Goal: Find specific page/section: Find specific page/section

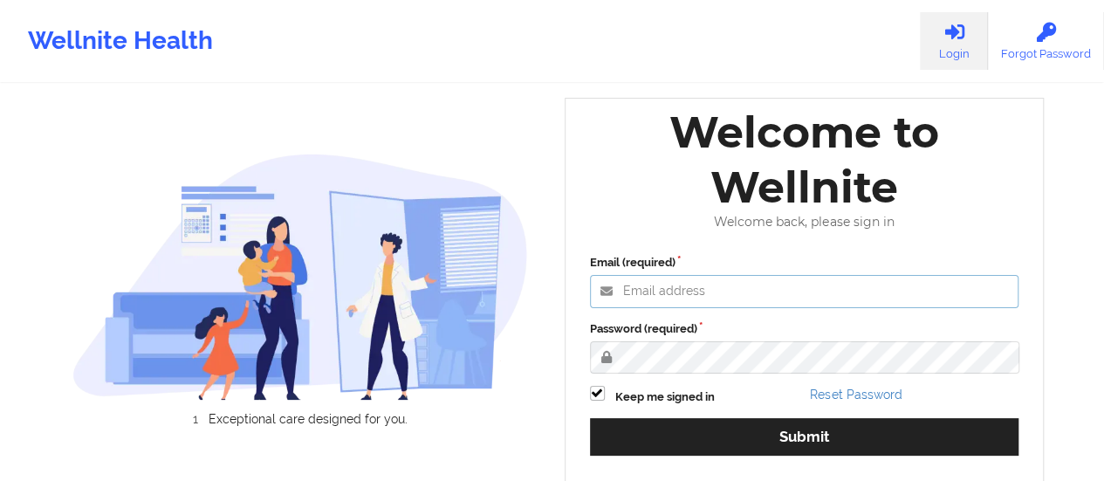
type input "[EMAIL_ADDRESS][DOMAIN_NAME]"
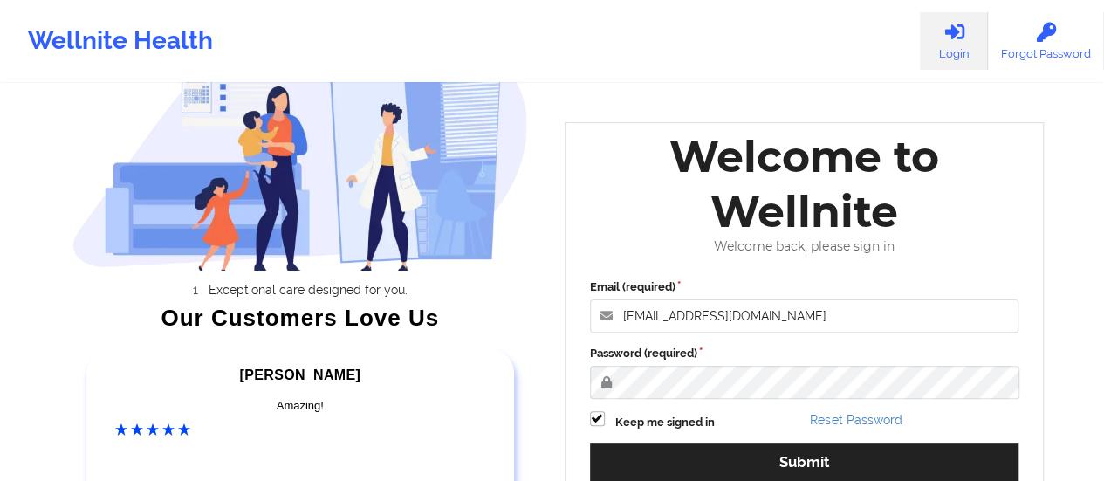
scroll to position [319, 0]
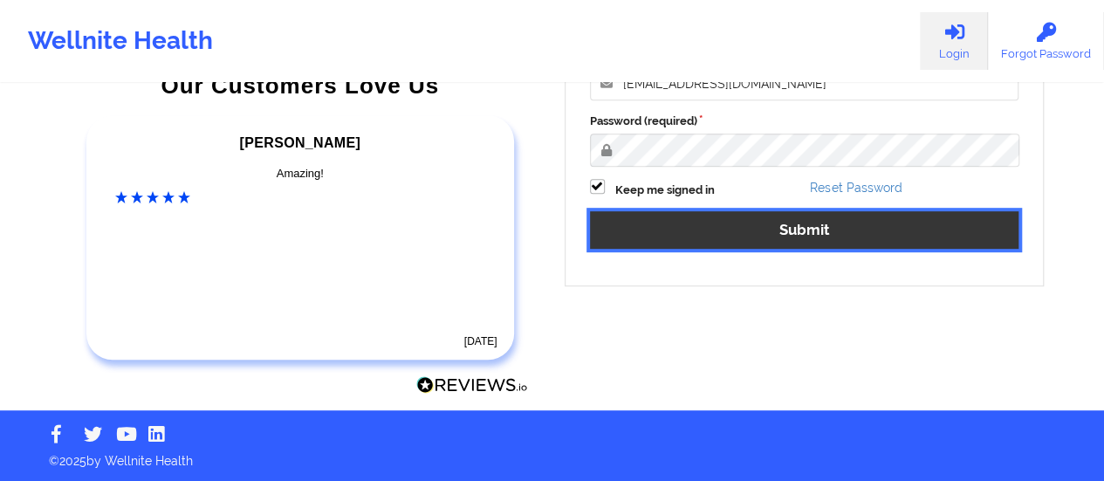
click at [655, 223] on button "Submit" at bounding box center [804, 230] width 429 height 38
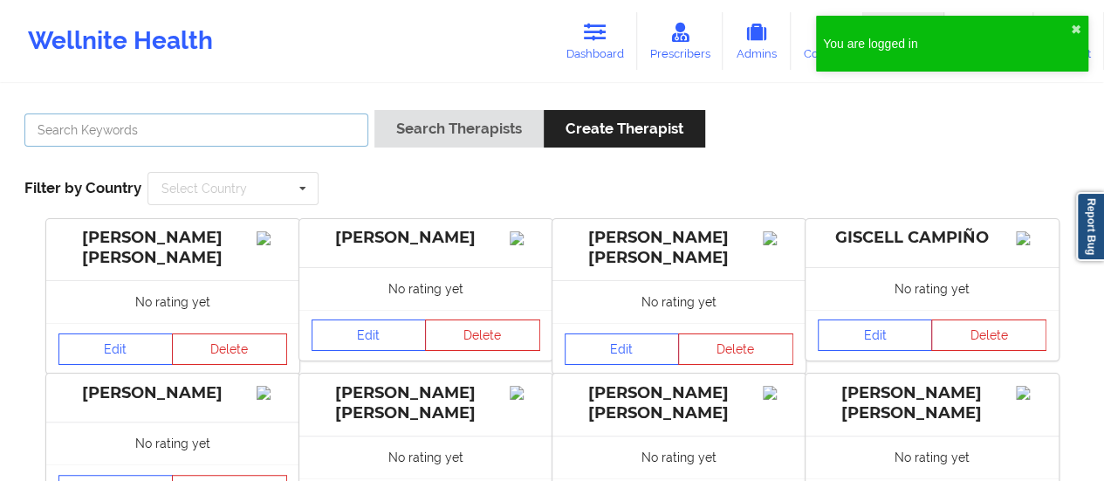
click at [170, 125] on input "text" at bounding box center [196, 129] width 344 height 33
paste input "[PERSON_NAME]"
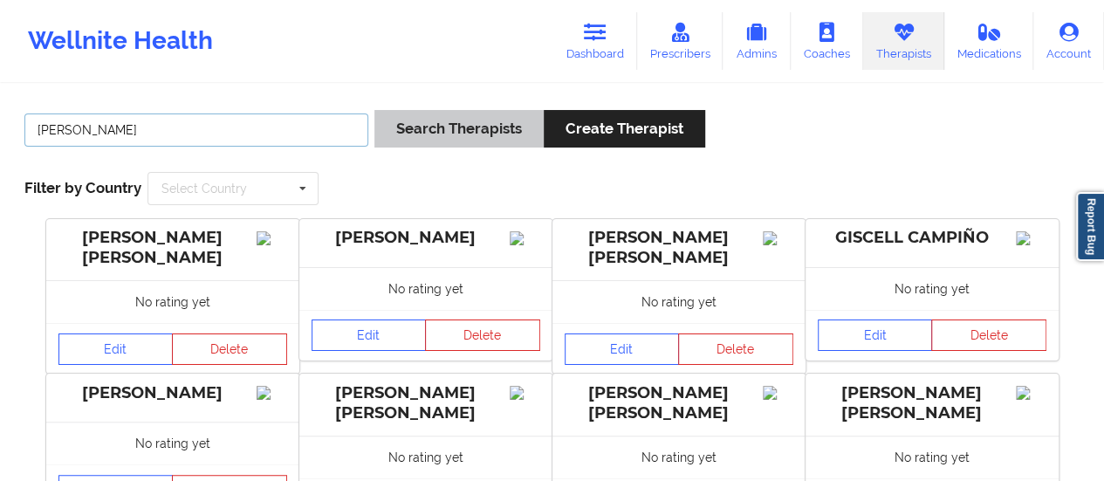
type input "[PERSON_NAME]"
click at [493, 143] on button "Search Therapists" at bounding box center [458, 129] width 169 height 38
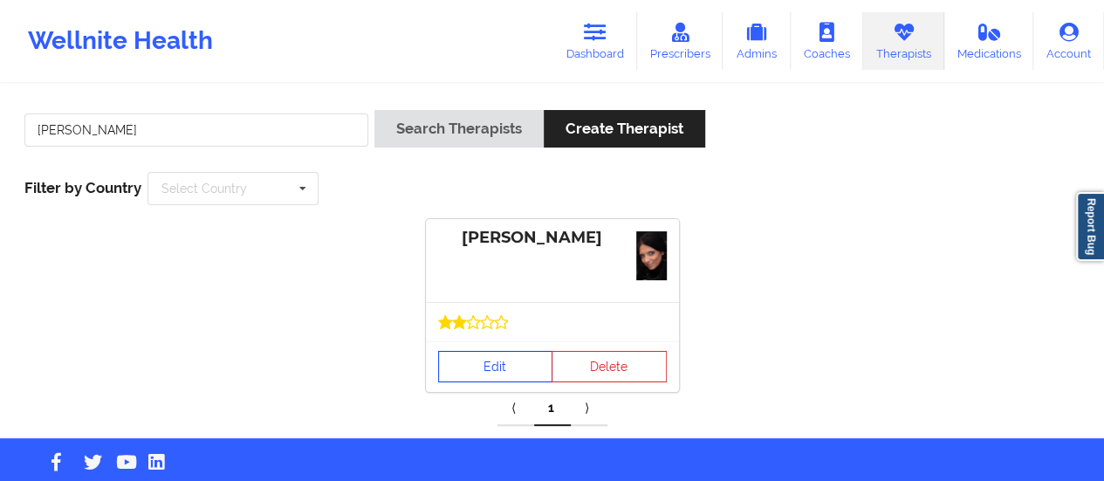
click at [483, 367] on link "Edit" at bounding box center [495, 366] width 115 height 31
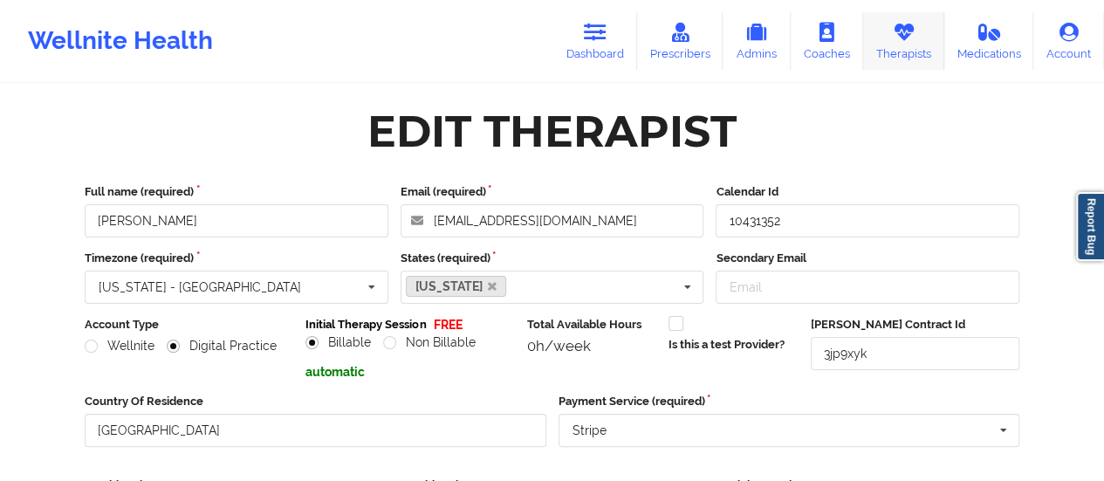
click at [922, 51] on link "Therapists" at bounding box center [903, 41] width 81 height 58
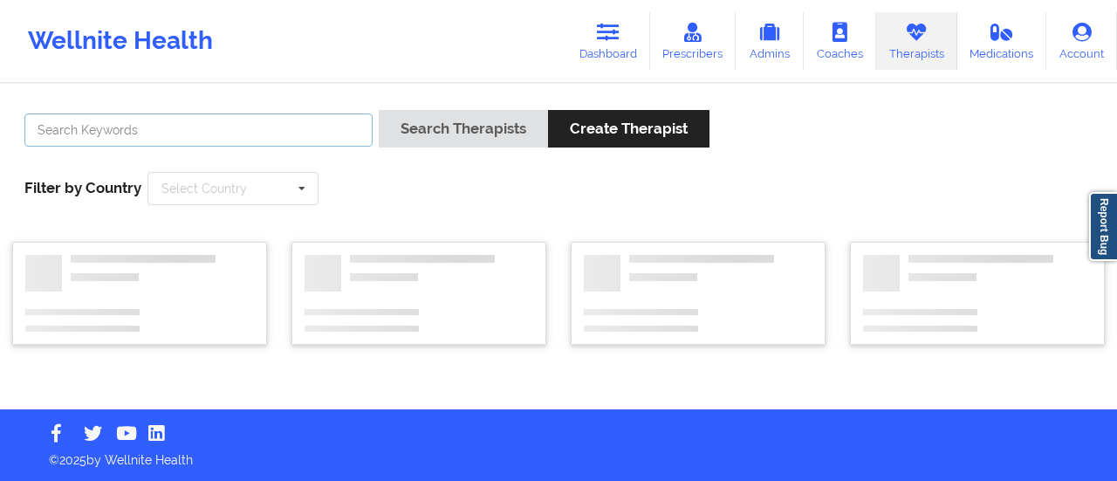
click at [251, 130] on input "text" at bounding box center [198, 129] width 348 height 33
paste input "Mara Framesqui"
click at [250, 130] on input "Mara Framesqui" at bounding box center [198, 129] width 348 height 33
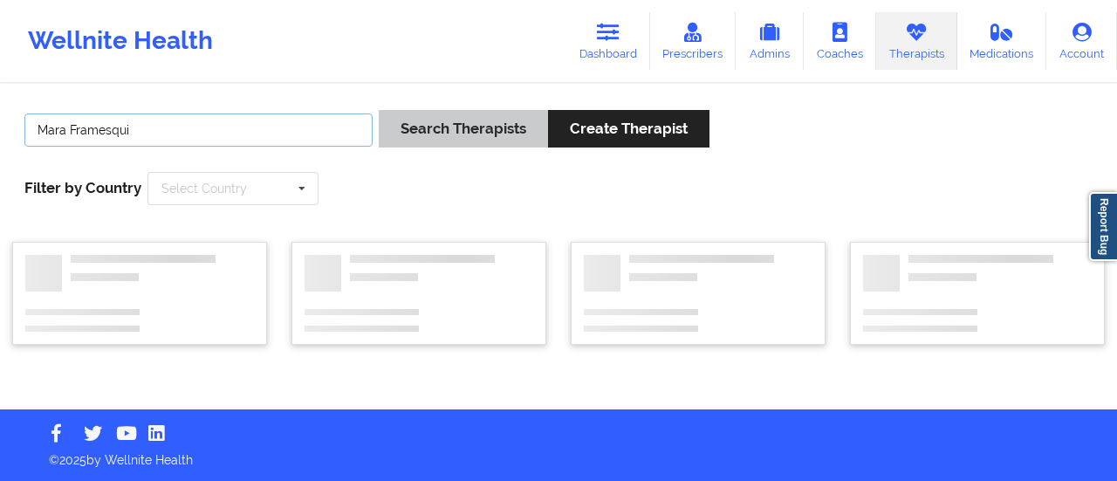
type input "Mara Framesqui"
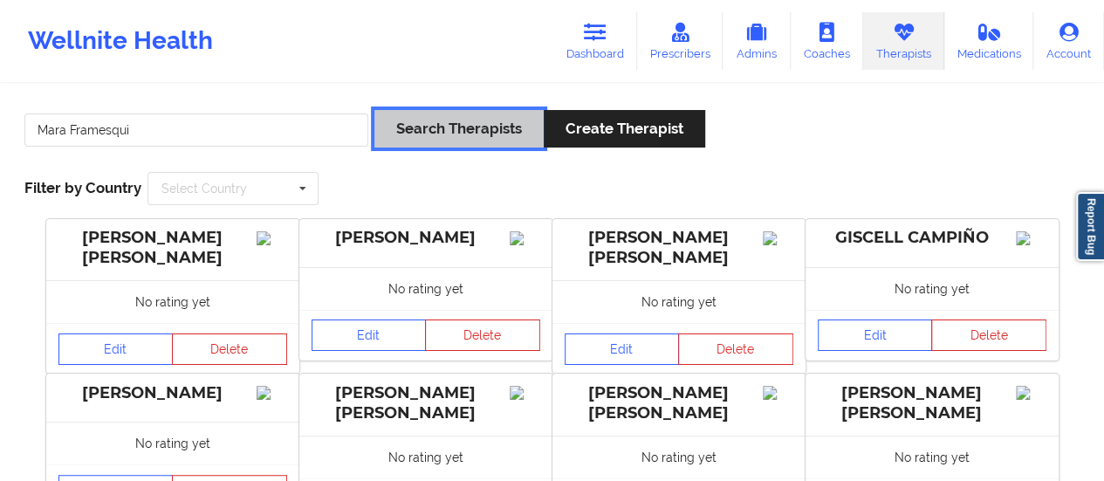
click at [432, 146] on button "Search Therapists" at bounding box center [458, 129] width 169 height 38
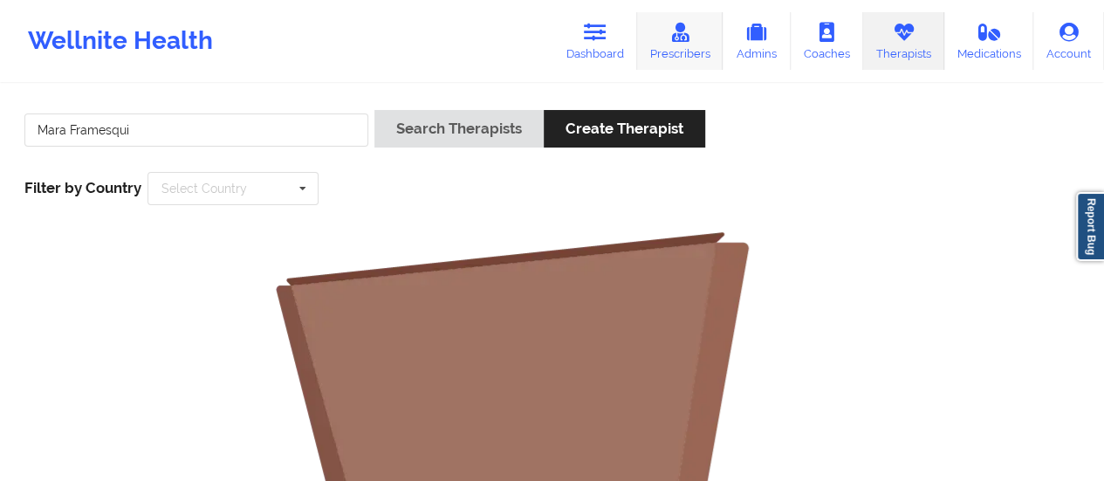
click at [674, 52] on link "Prescribers" at bounding box center [680, 41] width 86 height 58
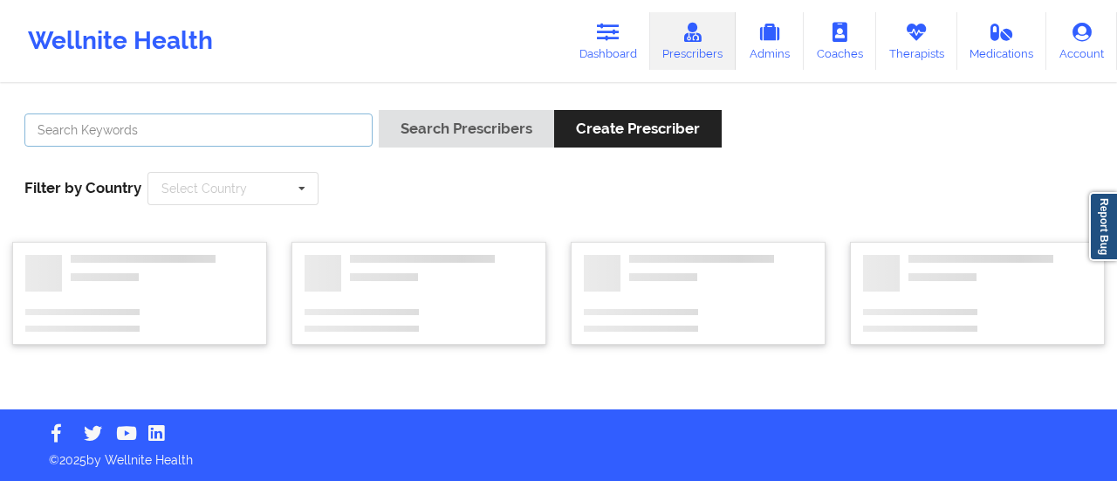
click at [299, 134] on input "text" at bounding box center [198, 129] width 348 height 33
paste input "Mara Framesqui"
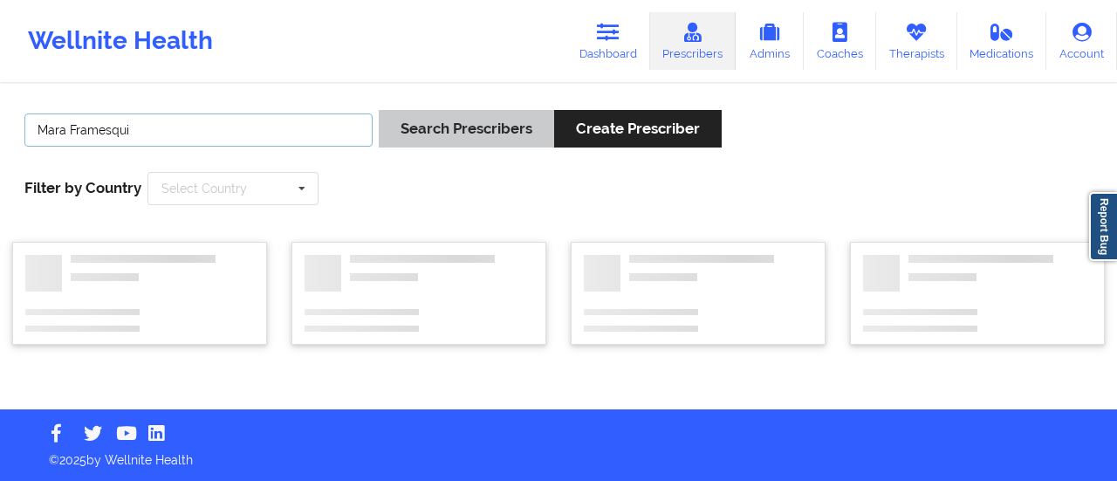
type input "Mara Framesqui"
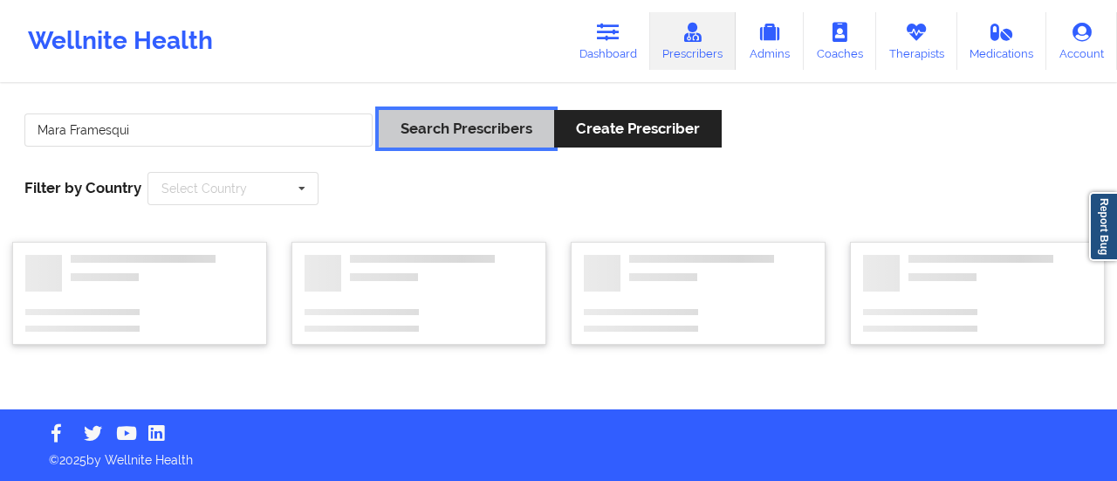
click at [426, 120] on button "Search Prescribers" at bounding box center [466, 129] width 175 height 38
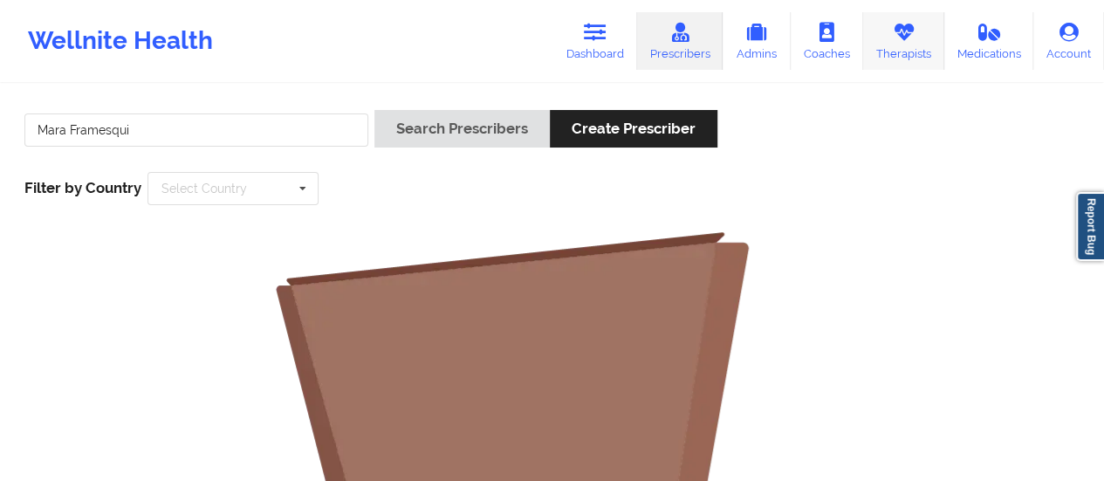
click at [917, 51] on link "Therapists" at bounding box center [903, 41] width 81 height 58
